Goal: Find specific page/section: Find specific page/section

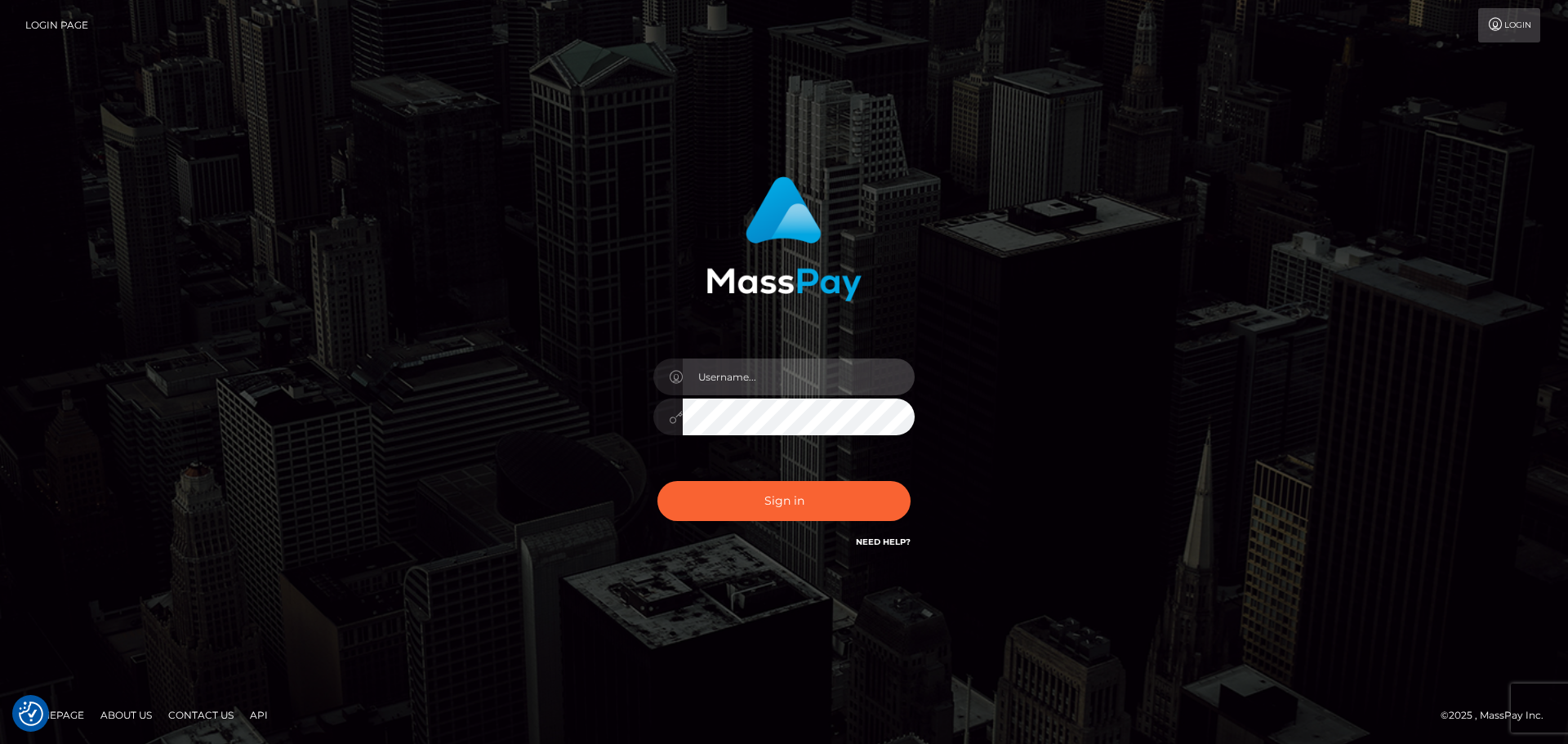
type input "Bedis"
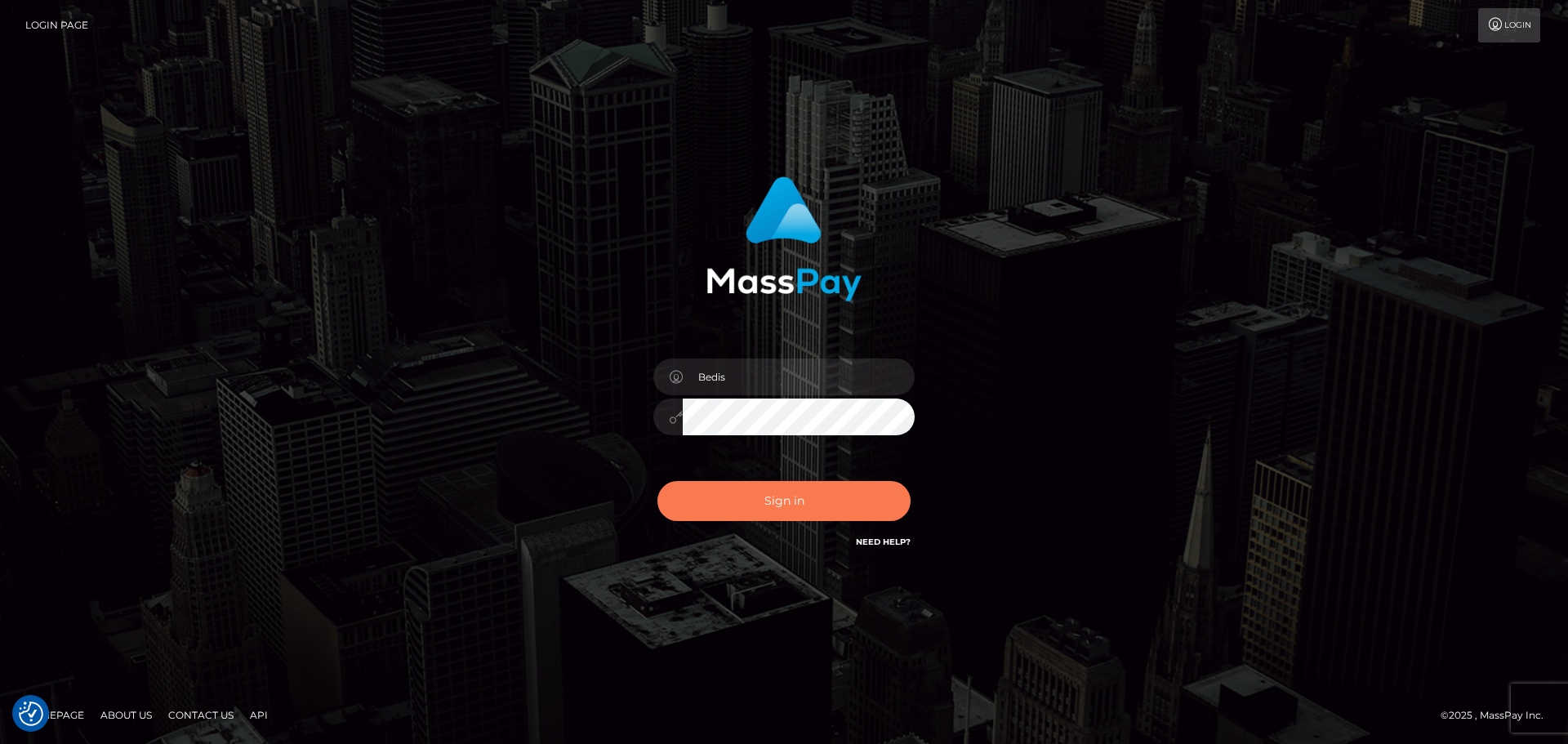
click at [818, 491] on button "Sign in" at bounding box center [784, 501] width 253 height 40
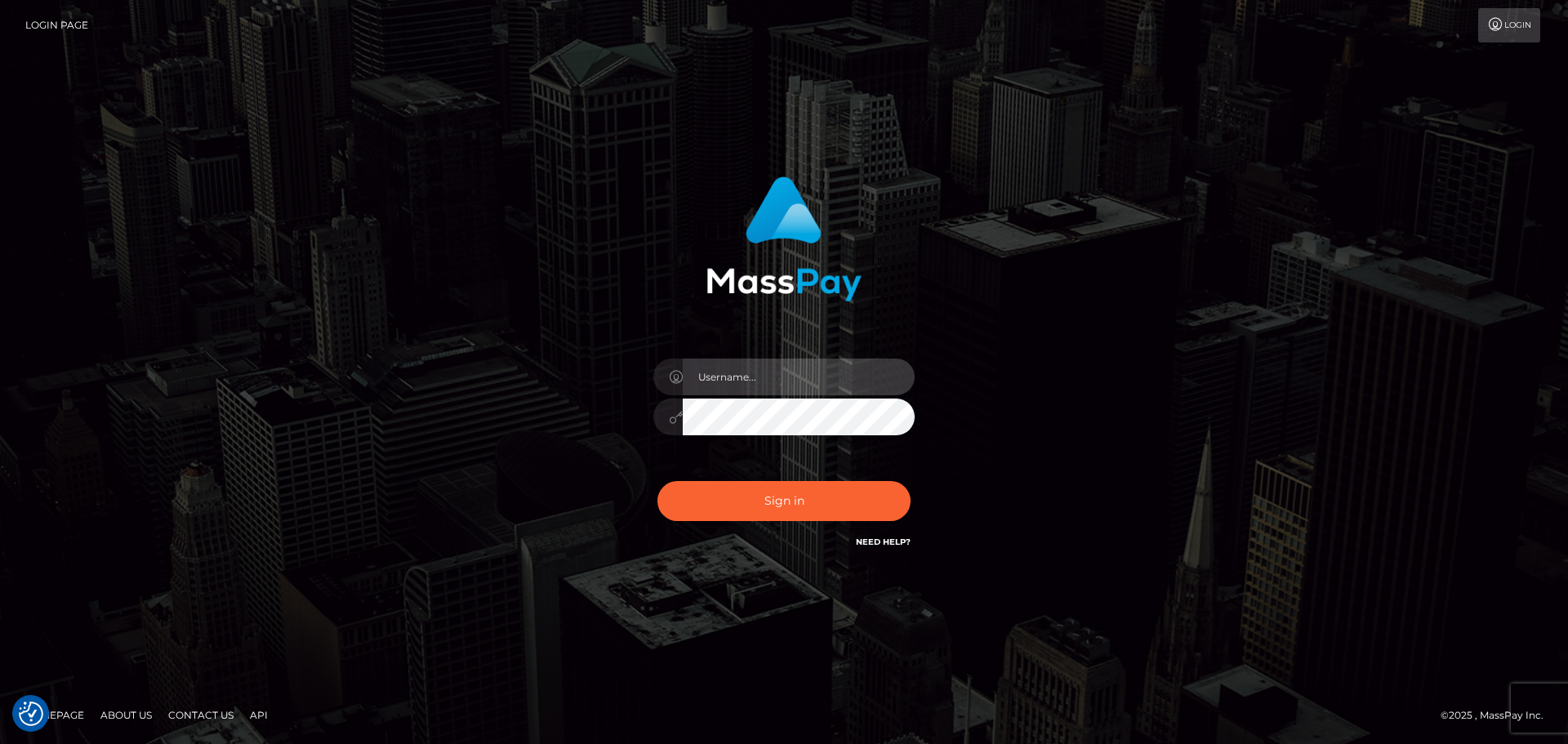
type input "Bedis"
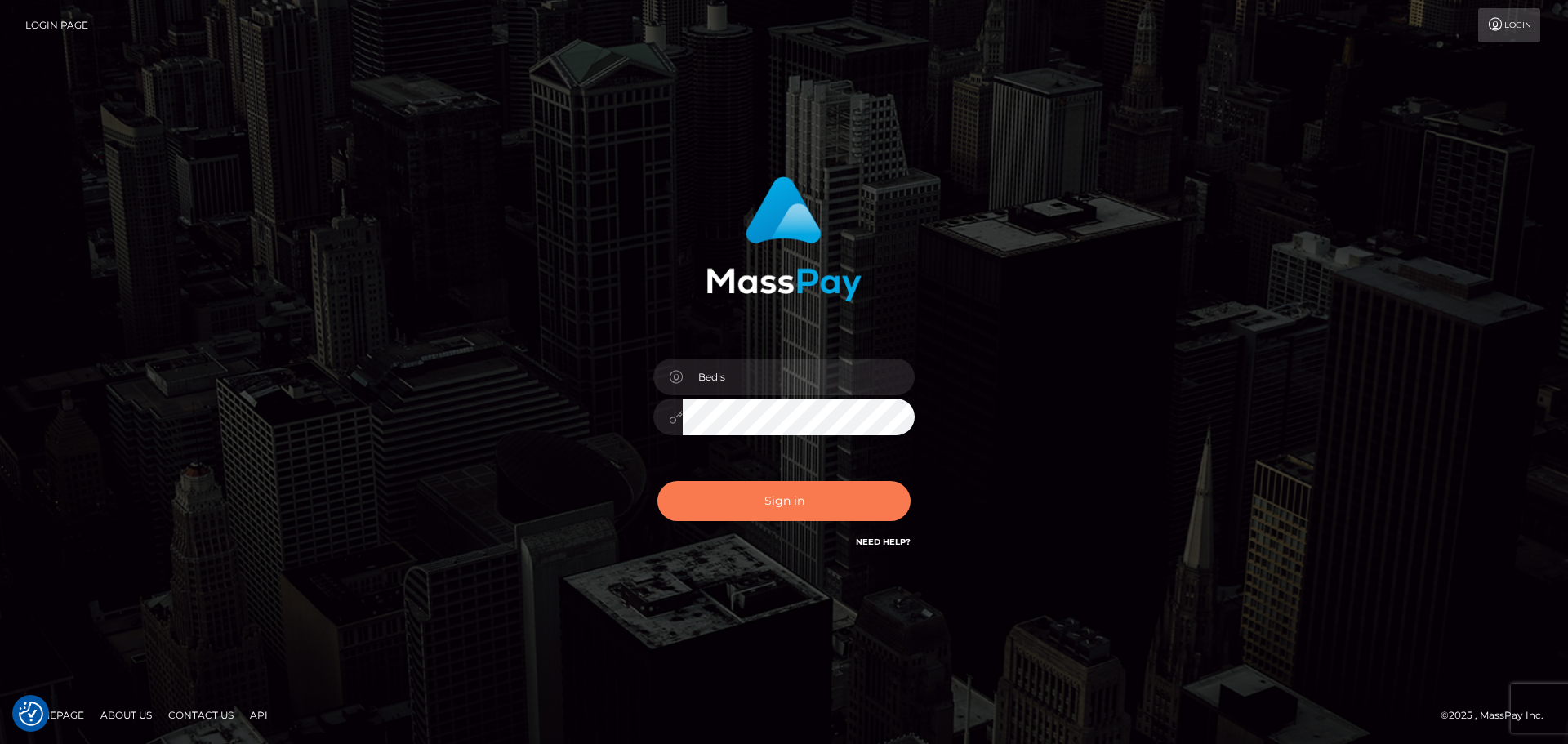
click at [818, 491] on button "Sign in" at bounding box center [784, 501] width 253 height 40
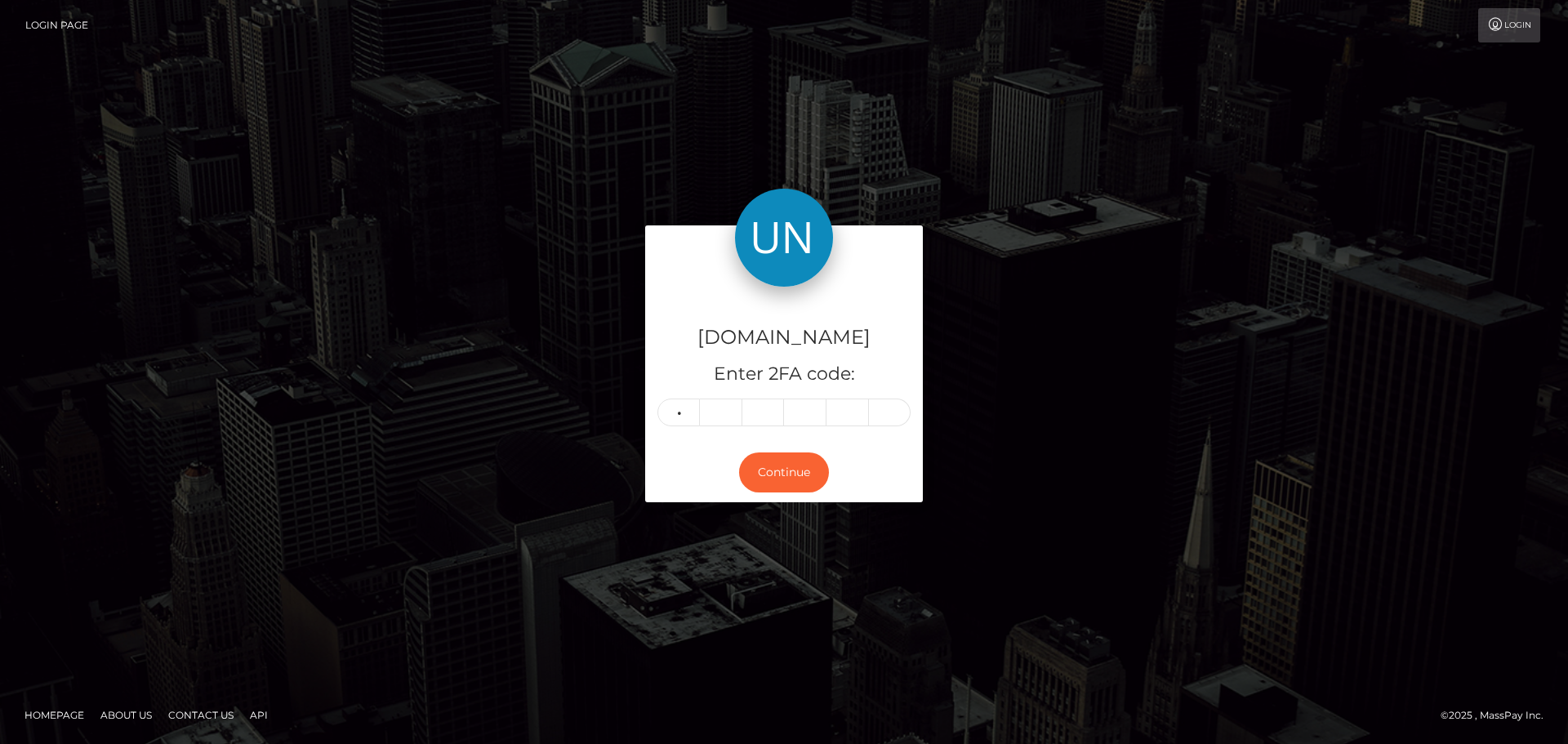
type input "0"
type input "6"
type input "7"
type input "3"
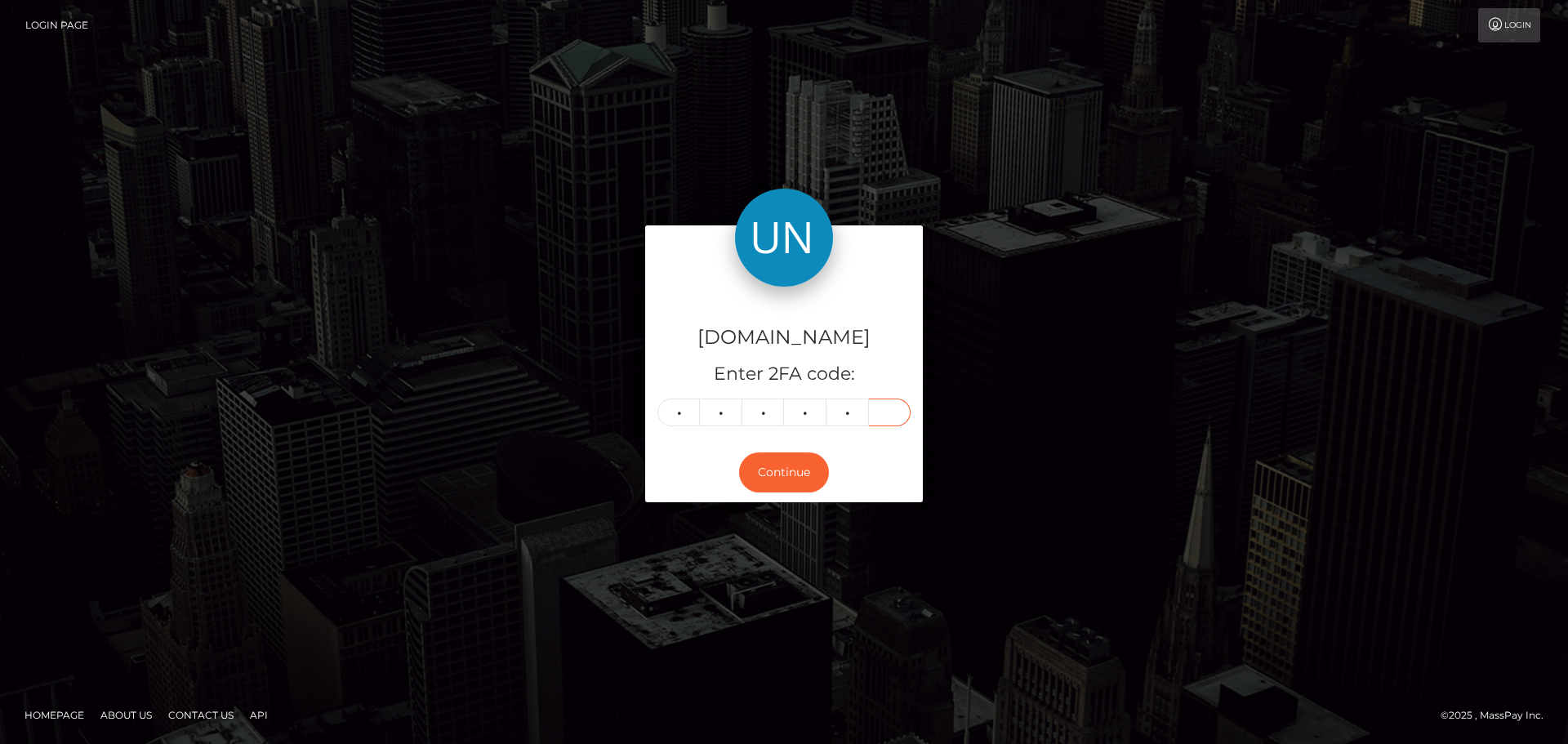
type input "9"
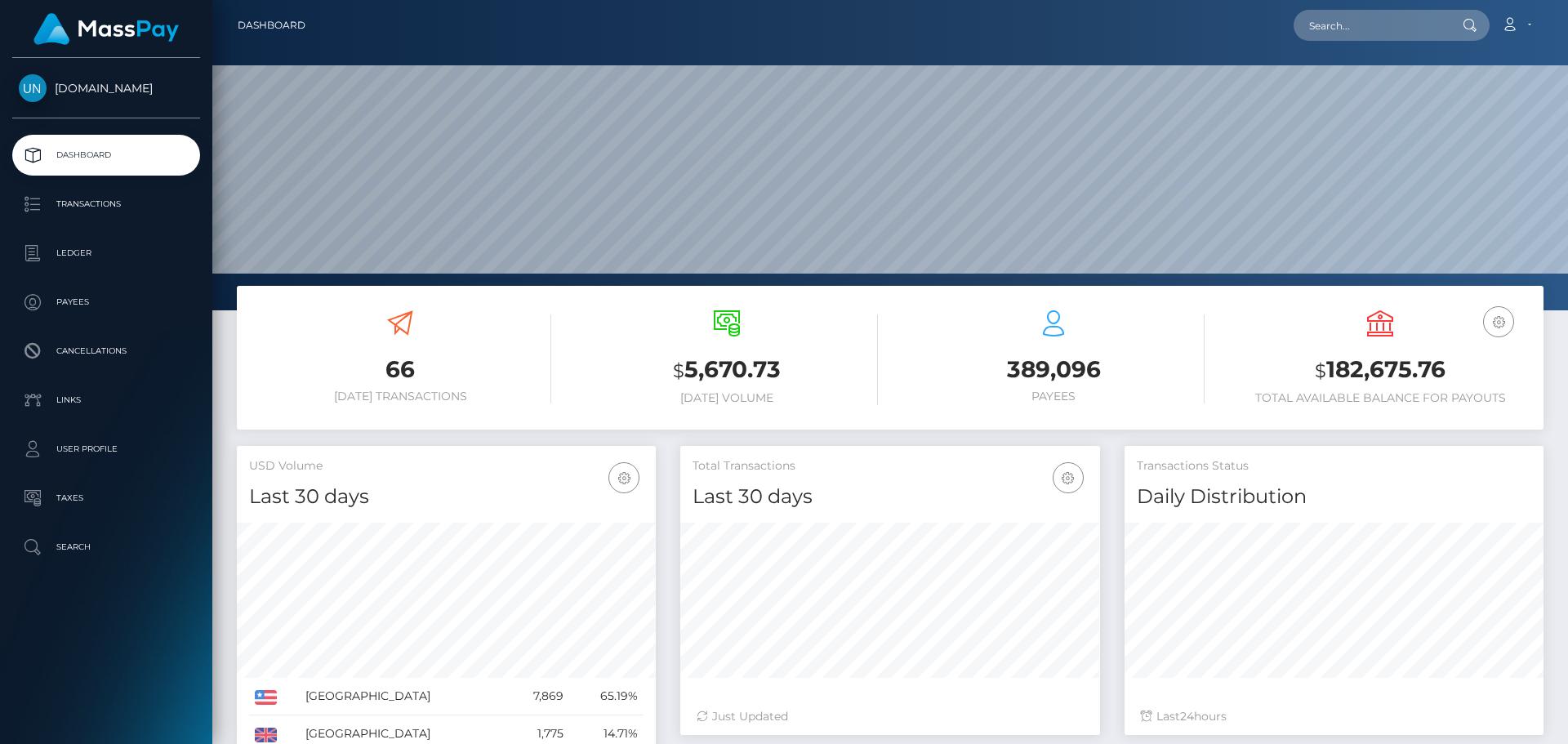
scroll to position [290, 419]
click at [1351, 22] on input "text" at bounding box center [1370, 26] width 154 height 31
paste input "[EMAIL_ADDRESS][DOMAIN_NAME]"
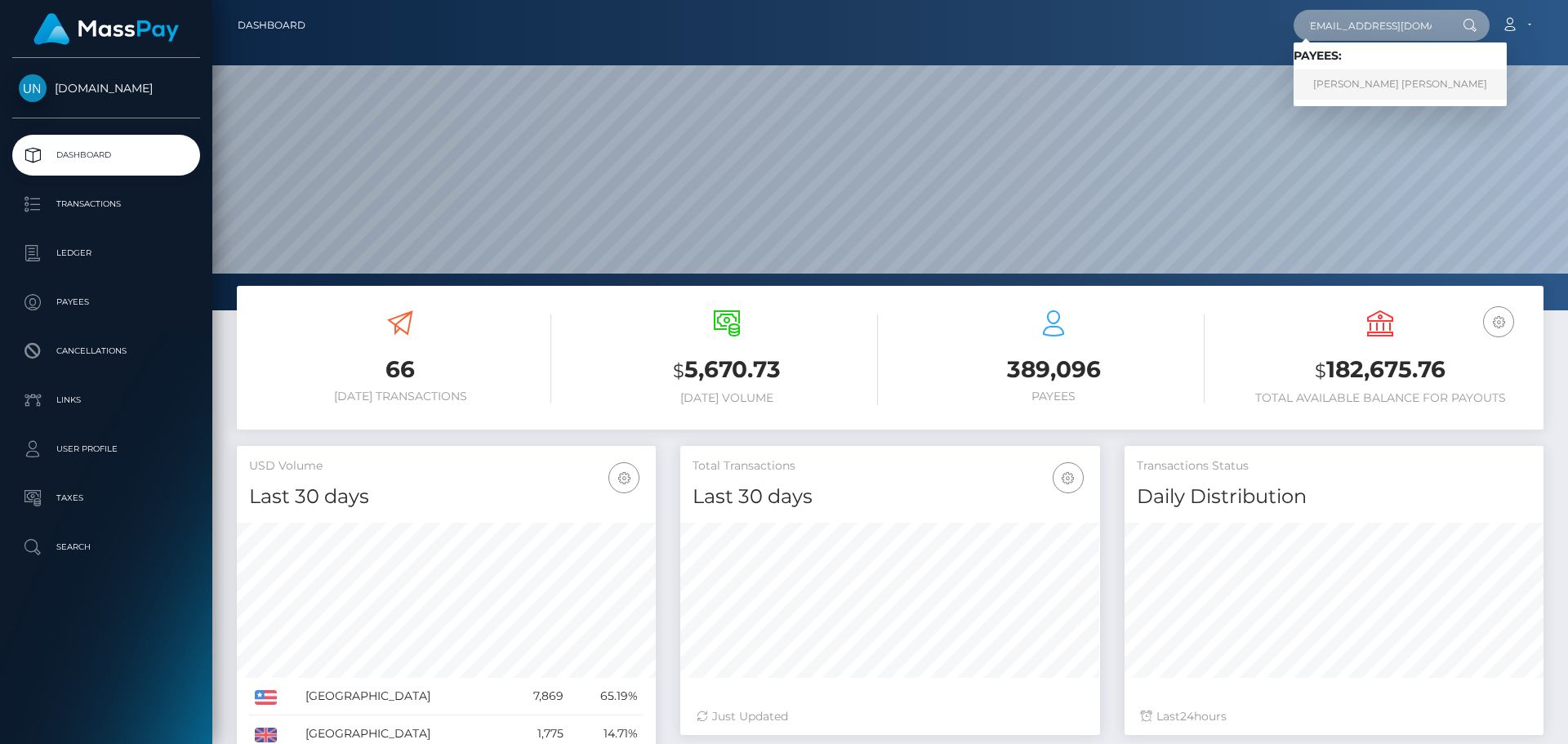
type input "[EMAIL_ADDRESS][DOMAIN_NAME]"
click at [1384, 83] on link "MARCOS JAVIER CHAVANNE" at bounding box center [1400, 85] width 214 height 31
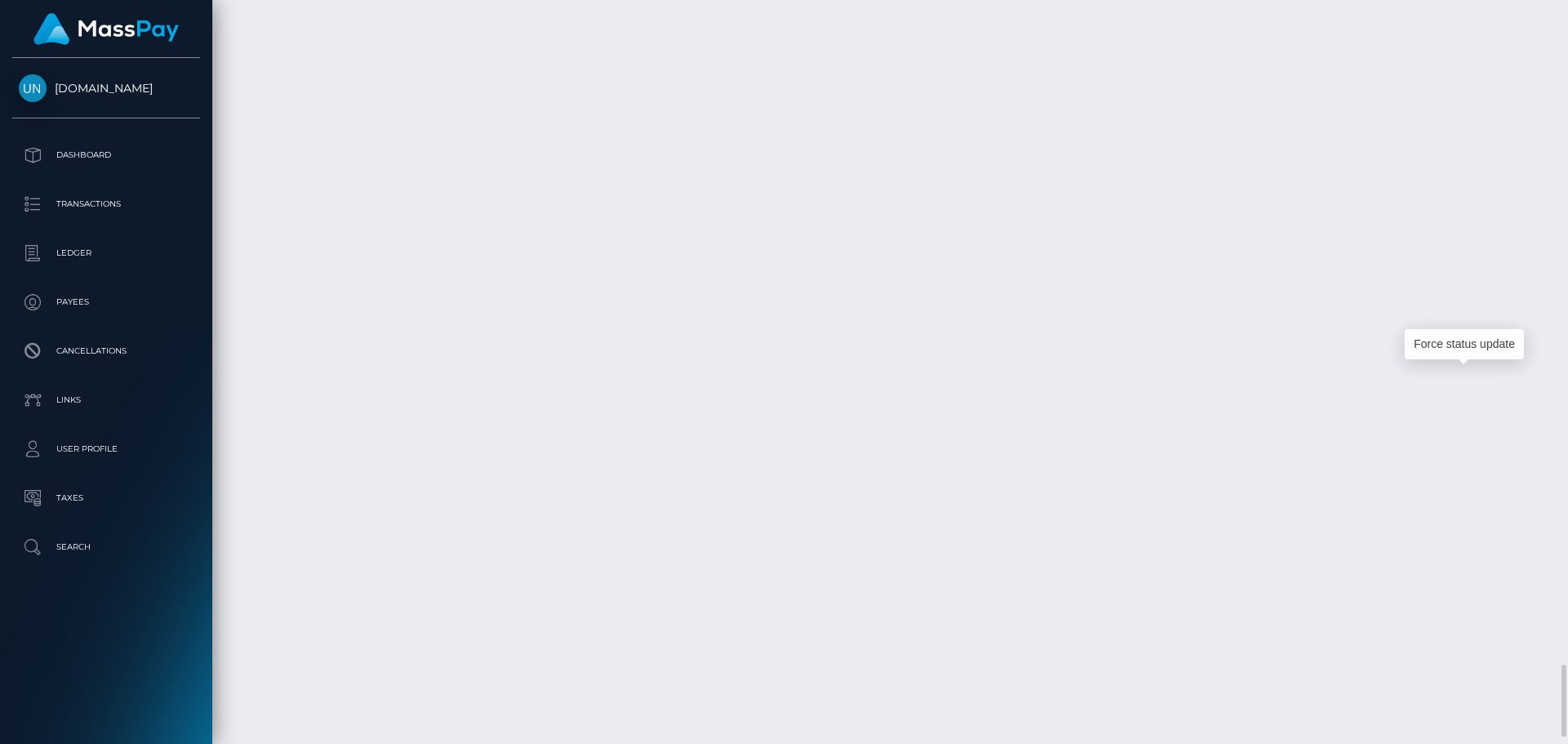
scroll to position [196, 419]
